Goal: Task Accomplishment & Management: Use online tool/utility

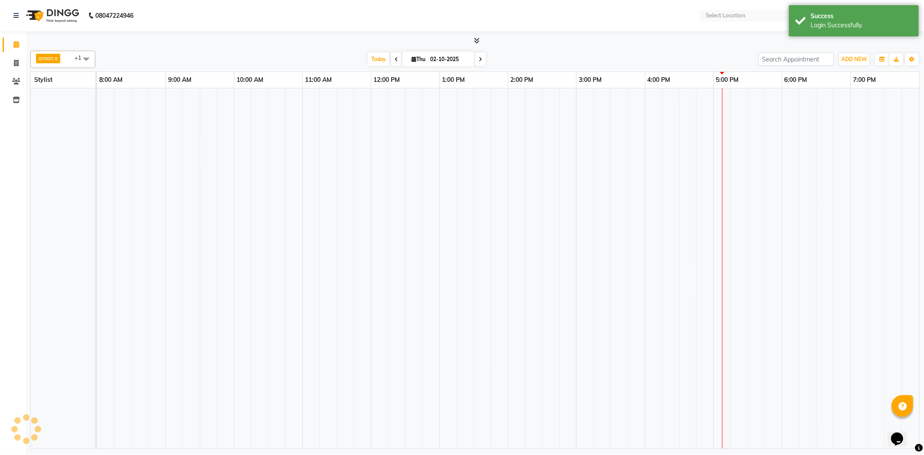
select select "en"
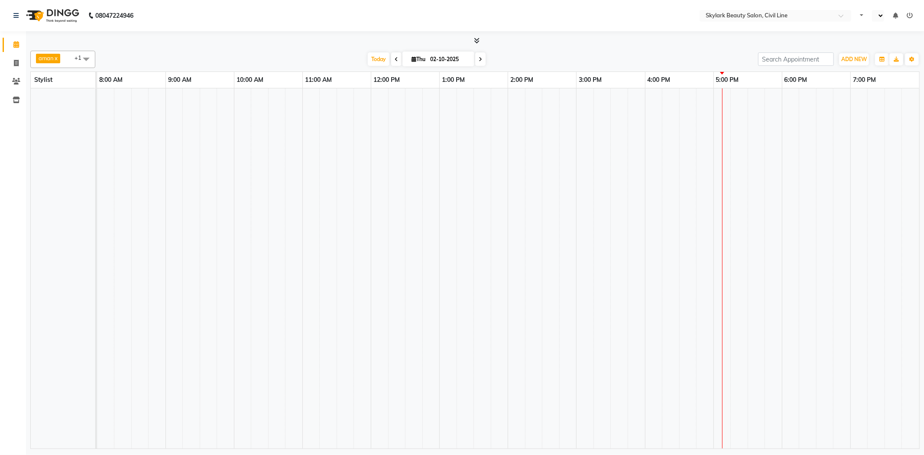
select select "en"
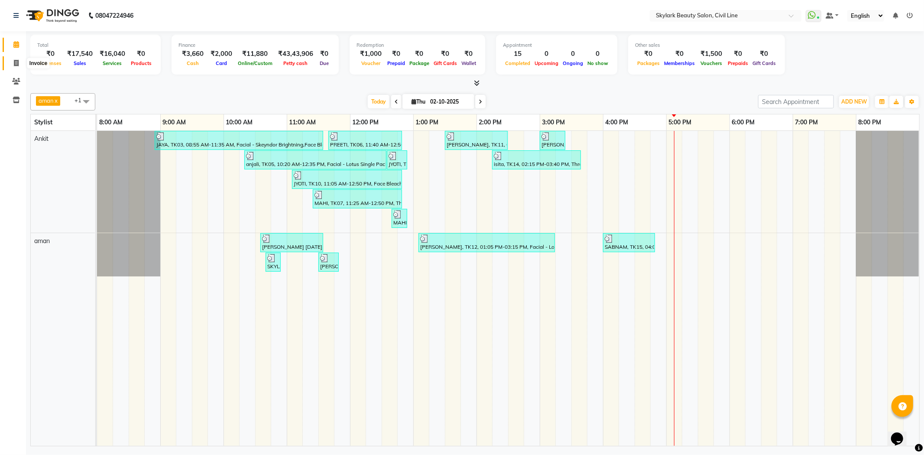
drag, startPoint x: 16, startPoint y: 61, endPoint x: 33, endPoint y: 58, distance: 17.2
click at [16, 61] on icon at bounding box center [16, 63] width 5 height 6
select select "4588"
select select "service"
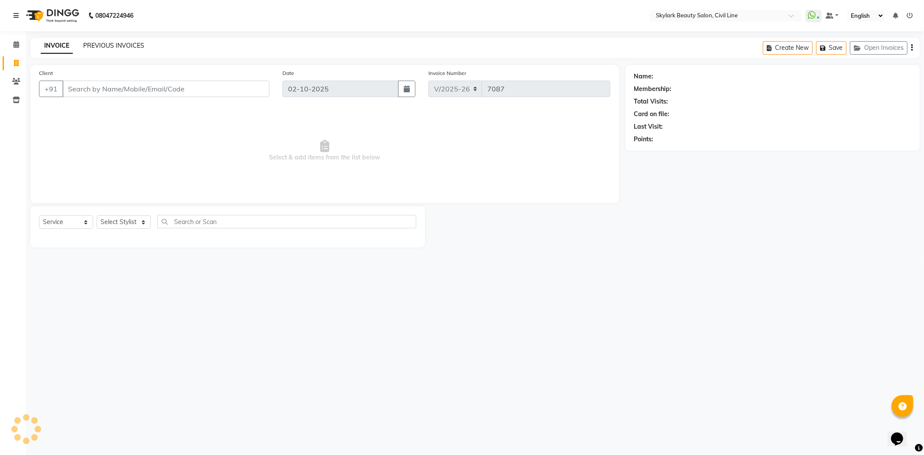
click at [104, 45] on link "PREVIOUS INVOICES" at bounding box center [113, 46] width 61 height 8
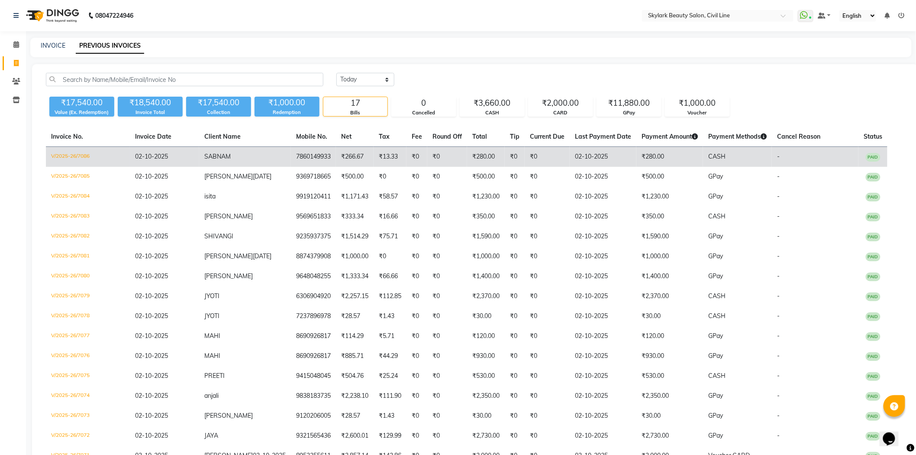
click at [323, 155] on td "7860149933" at bounding box center [313, 157] width 45 height 20
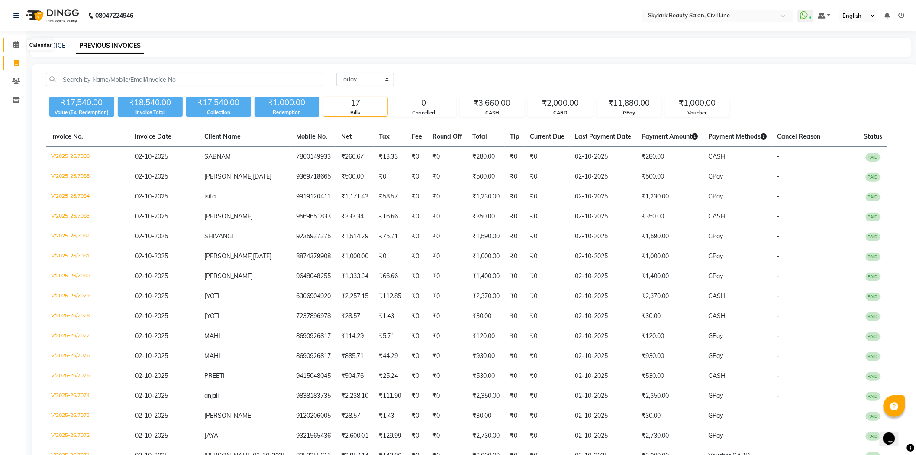
click at [14, 44] on icon at bounding box center [16, 44] width 6 height 6
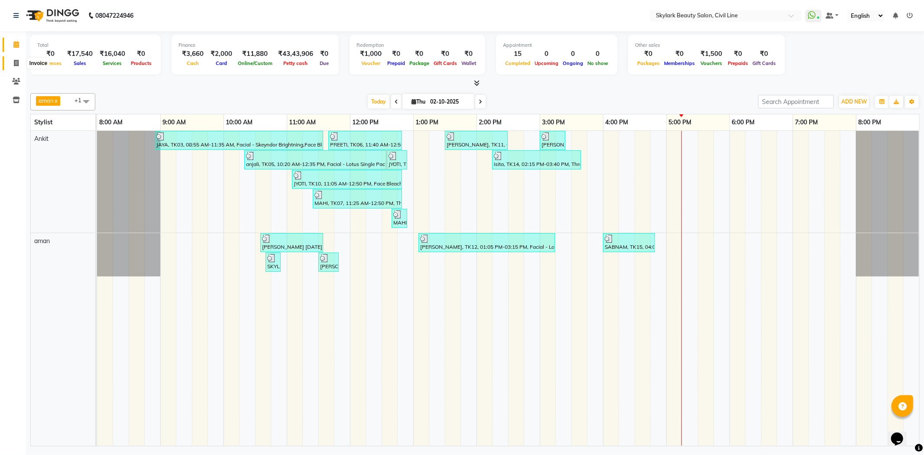
click at [19, 62] on span at bounding box center [16, 63] width 15 height 10
select select "service"
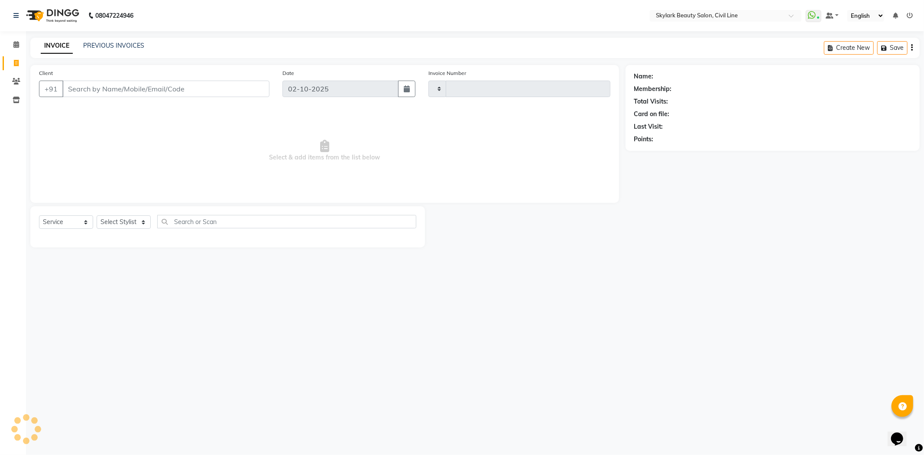
type input "7087"
select select "4588"
click at [122, 222] on select "Select Stylist" at bounding box center [124, 221] width 54 height 13
select select "85071"
click at [97, 216] on select "Select Stylist aman Ankit GAGAN WAHLA GURWINDER SINGH WASU" at bounding box center [124, 221] width 54 height 13
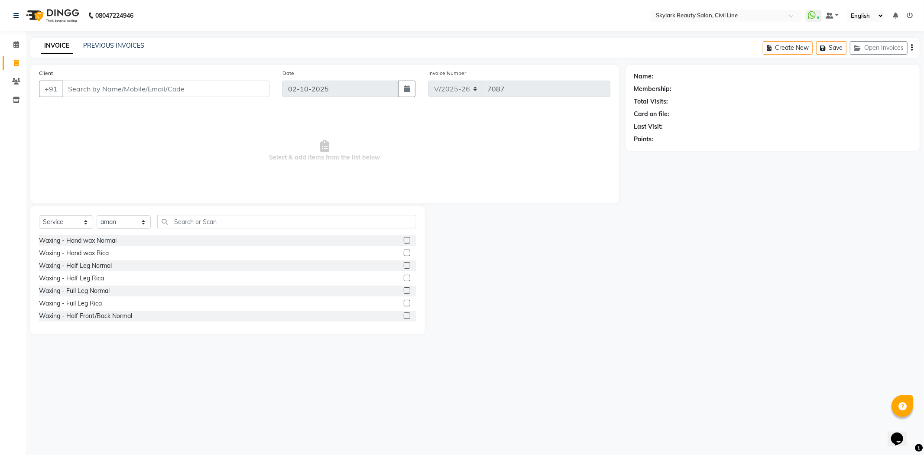
click at [242, 210] on div "Select Service Product Membership Package Voucher Prepaid Gift Card Select Styl…" at bounding box center [227, 270] width 394 height 128
click at [213, 223] on input "text" at bounding box center [286, 221] width 259 height 13
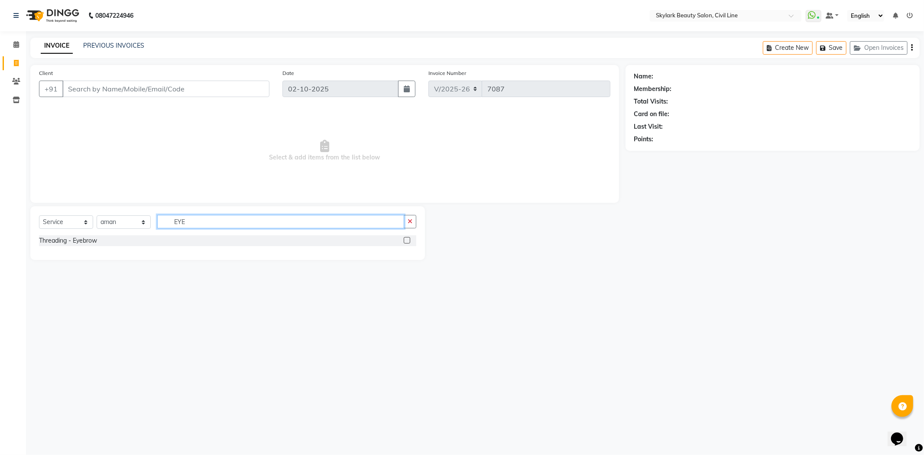
type input "EYE"
click at [405, 239] on label at bounding box center [407, 240] width 6 height 6
click at [405, 239] on input "checkbox" at bounding box center [407, 241] width 6 height 6
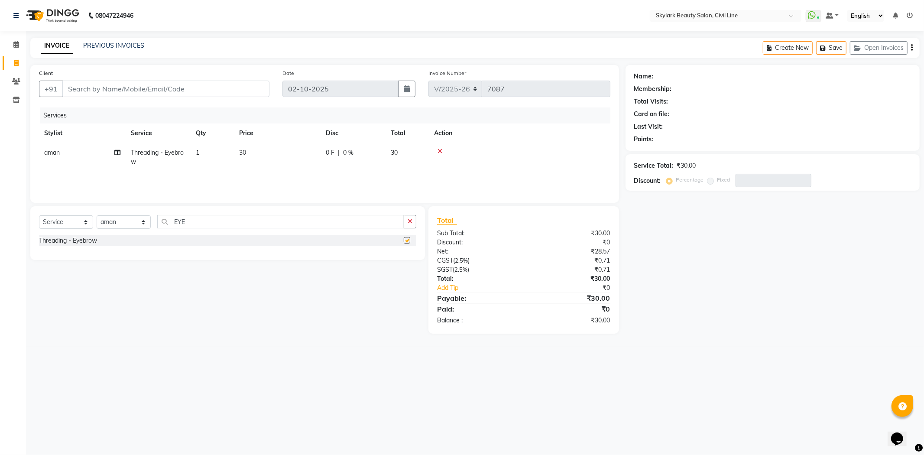
checkbox input "false"
click at [354, 221] on input "EYE" at bounding box center [280, 221] width 247 height 13
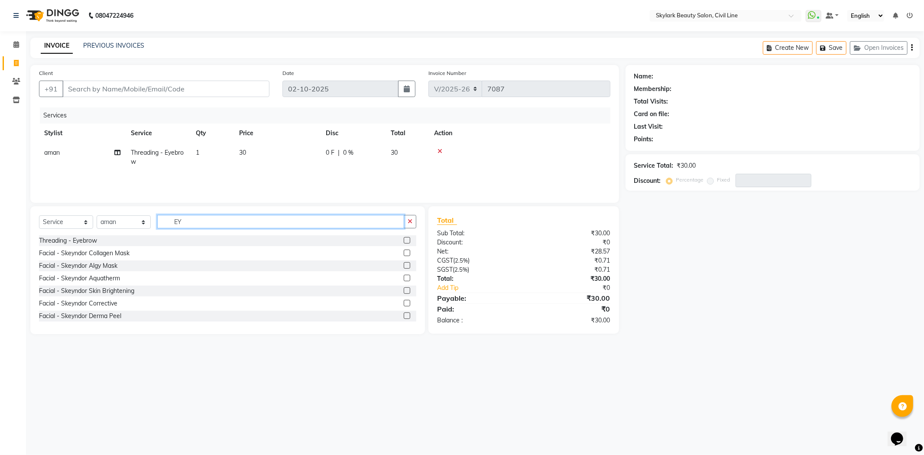
type input "E"
type input "UPP"
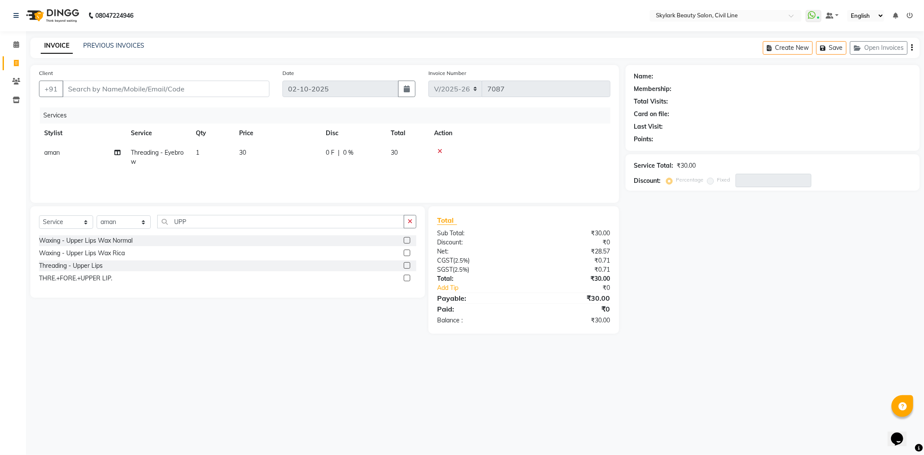
click at [407, 265] on label at bounding box center [407, 265] width 6 height 6
click at [407, 265] on input "checkbox" at bounding box center [407, 266] width 6 height 6
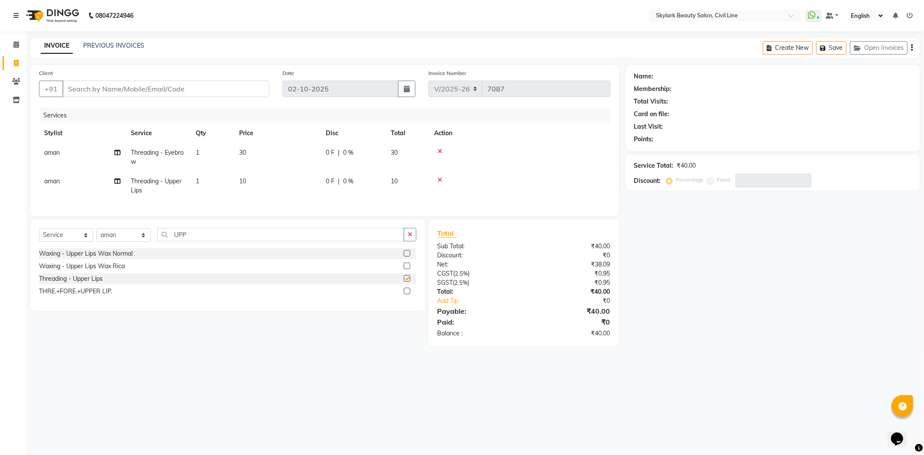
checkbox input "false"
click at [238, 93] on input "Client" at bounding box center [165, 89] width 207 height 16
type input "9"
type input "0"
type input "9919257280"
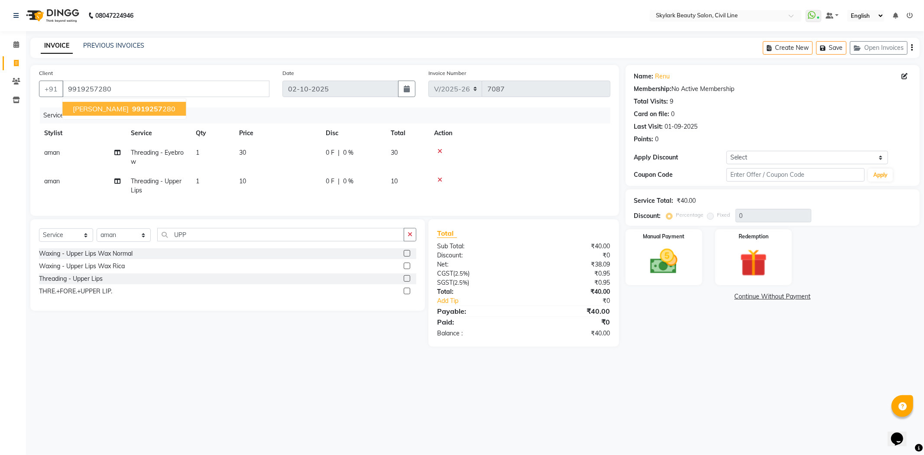
click at [132, 109] on span "9919257" at bounding box center [147, 108] width 30 height 9
click at [657, 245] on img at bounding box center [663, 261] width 46 height 33
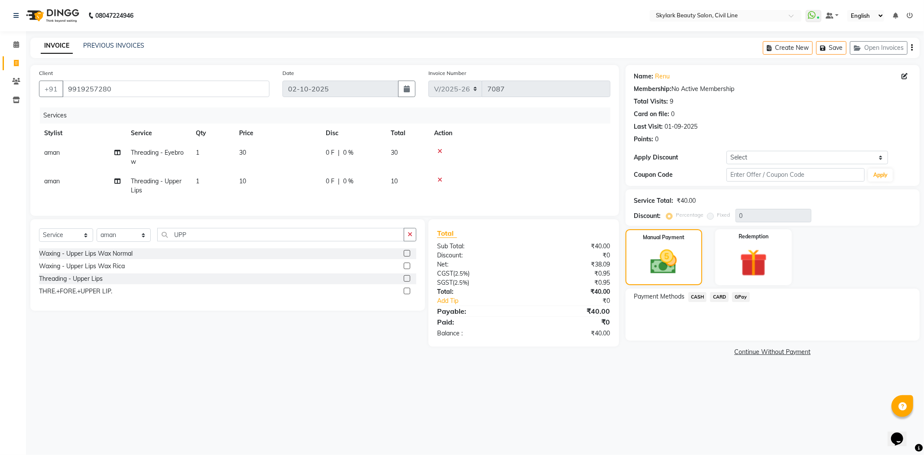
click at [700, 297] on span "CASH" at bounding box center [697, 297] width 19 height 10
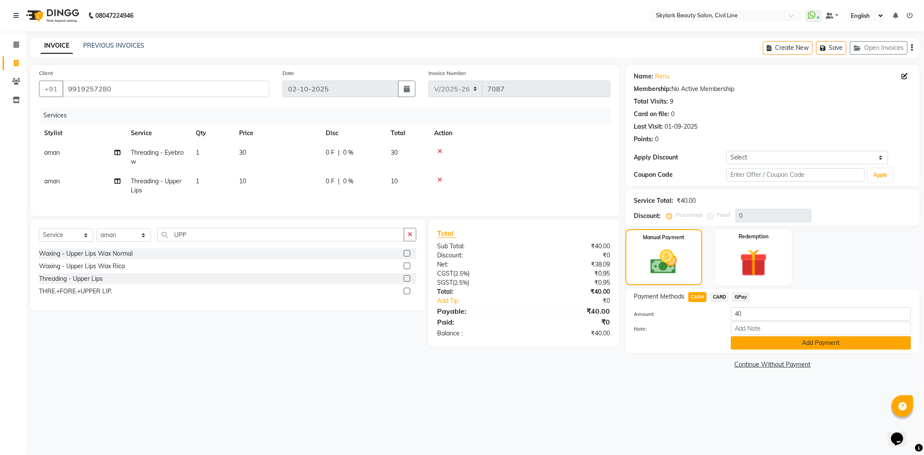
click at [768, 342] on button "Add Payment" at bounding box center [820, 342] width 180 height 13
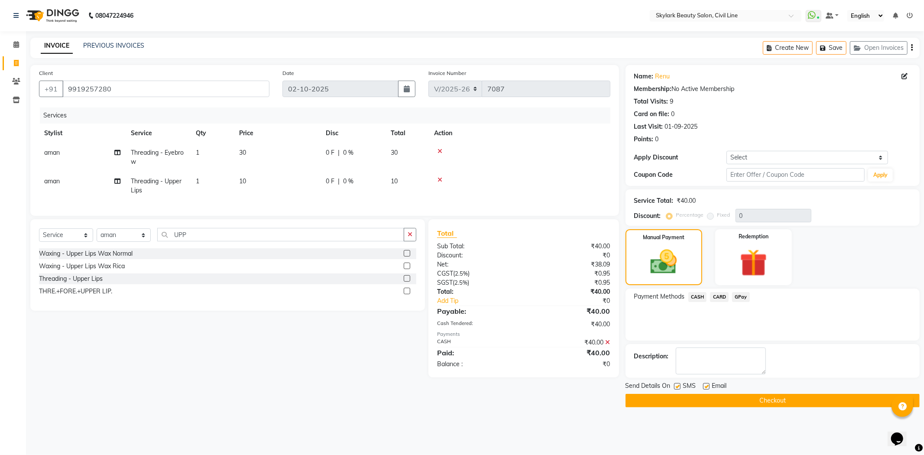
click at [825, 397] on button "Checkout" at bounding box center [772, 400] width 294 height 13
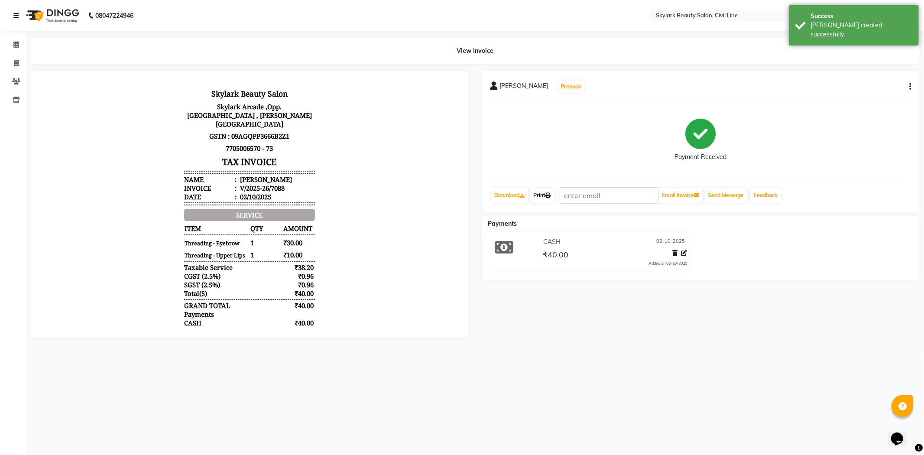
click at [537, 197] on link "Print" at bounding box center [542, 195] width 24 height 15
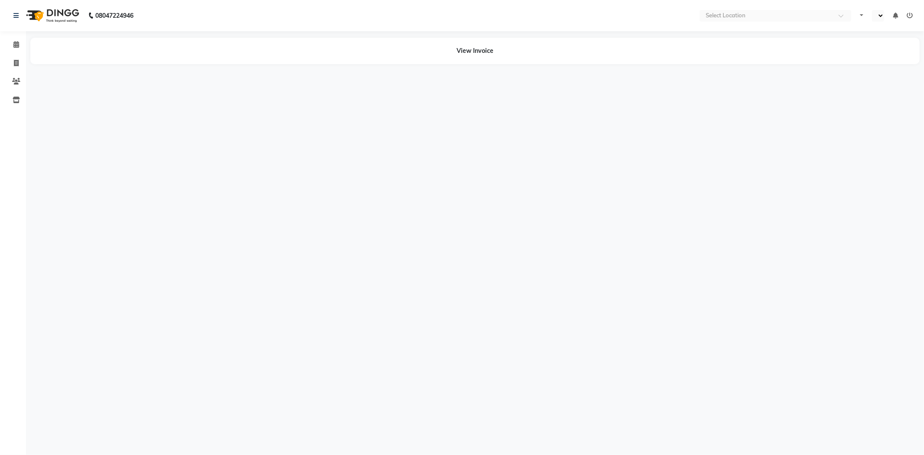
select select "en"
